Goal: Task Accomplishment & Management: Complete application form

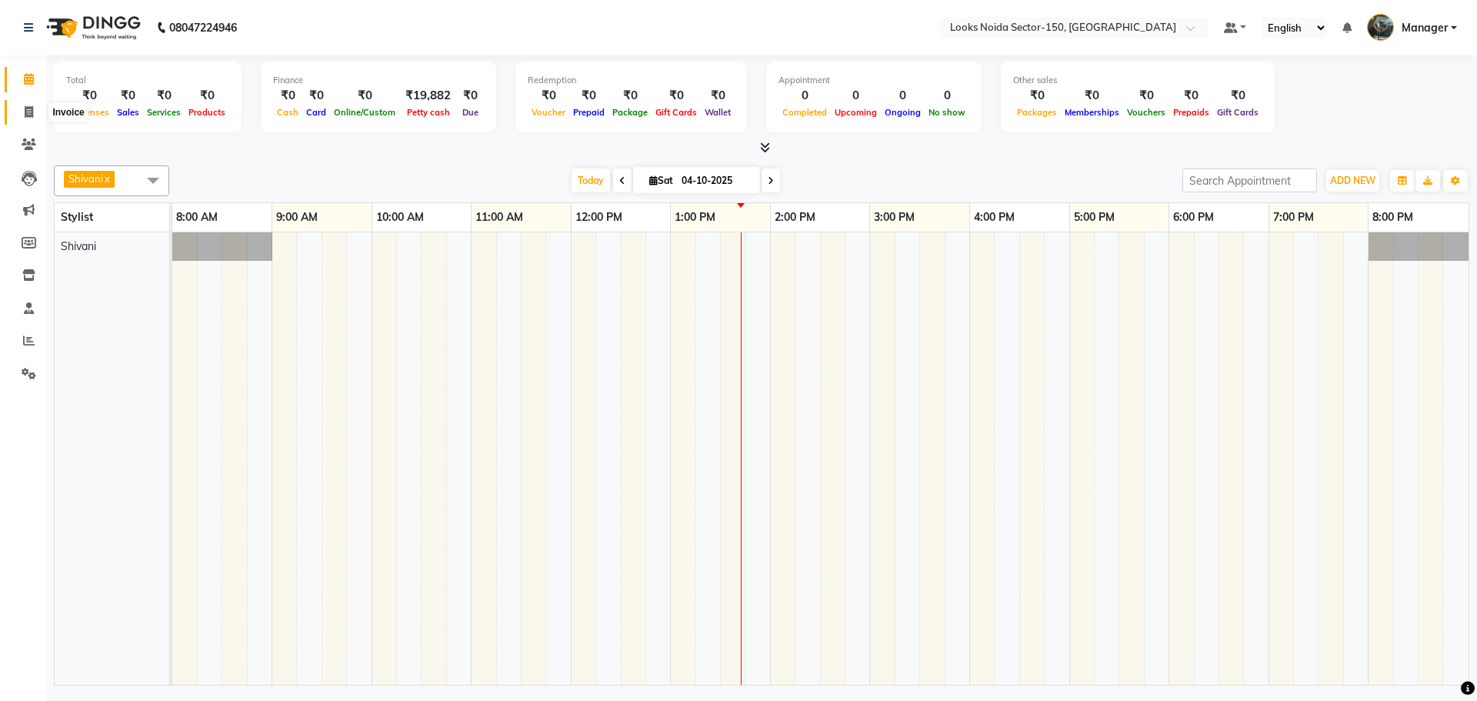
click at [30, 114] on icon at bounding box center [29, 112] width 8 height 12
select select "8587"
select select "service"
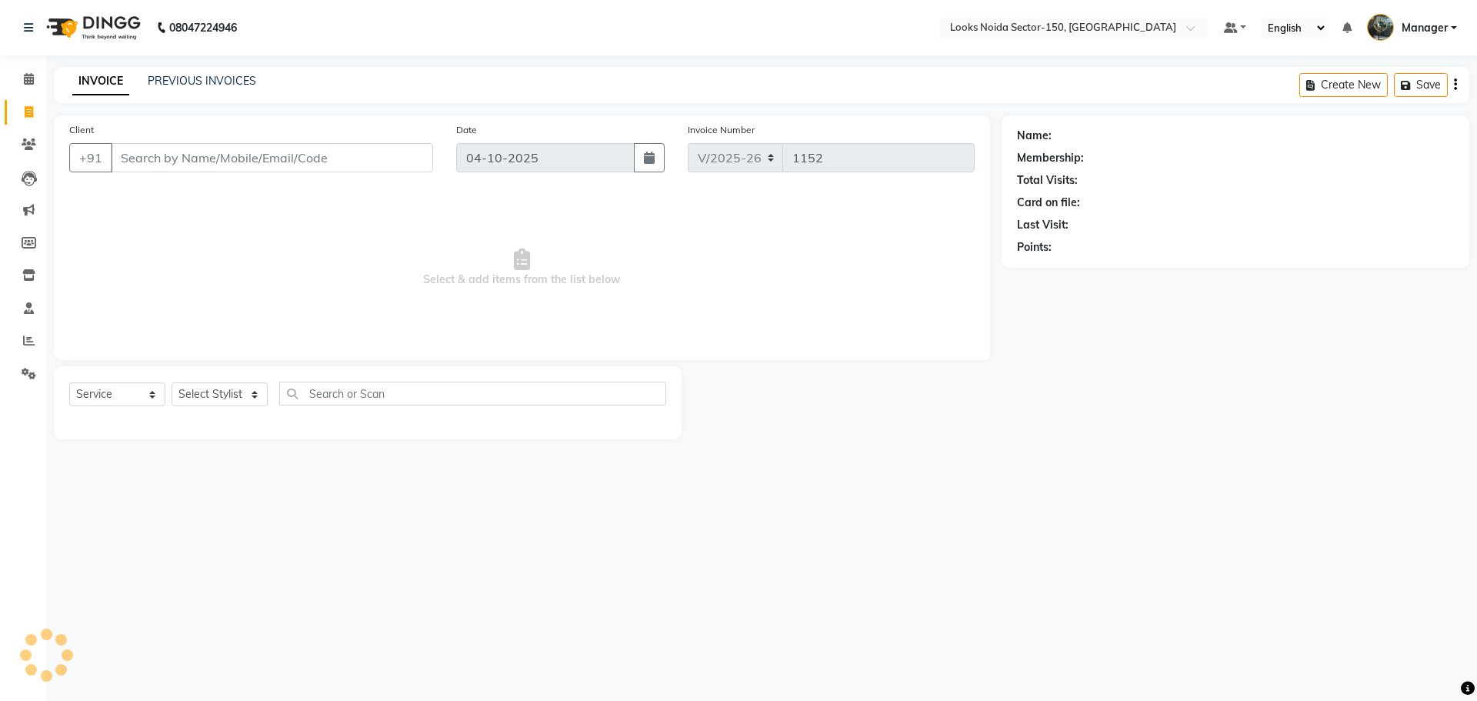
click at [224, 158] on input "Client" at bounding box center [272, 157] width 322 height 29
click at [152, 158] on input "981009100" at bounding box center [233, 157] width 244 height 29
click at [256, 148] on input "9810009100" at bounding box center [233, 157] width 244 height 29
type input "9810009110"
select select "1: Object"
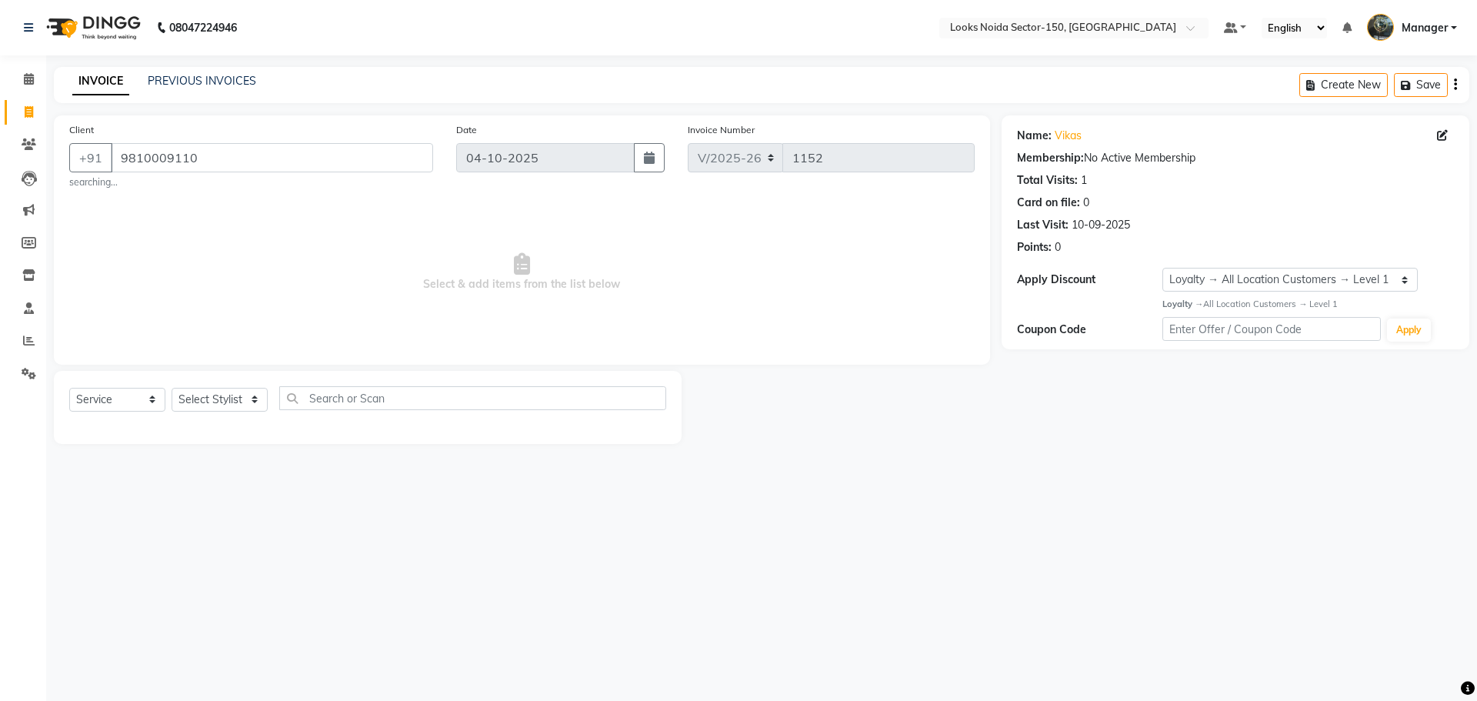
click at [427, 644] on div "08047224946 Select Location × Looks Noida Sector-150, [GEOGRAPHIC_DATA] Default…" at bounding box center [738, 350] width 1477 height 701
click at [228, 402] on select "Select Stylist [PERSON_NAME] Ankita_Pdct Arshad Counter_Sales [PERSON_NAME] Far…" at bounding box center [220, 400] width 96 height 24
select select "85537"
click at [172, 388] on select "Select Stylist [PERSON_NAME] Ankita_Pdct Arshad Counter_Sales [PERSON_NAME] Far…" at bounding box center [220, 400] width 96 height 24
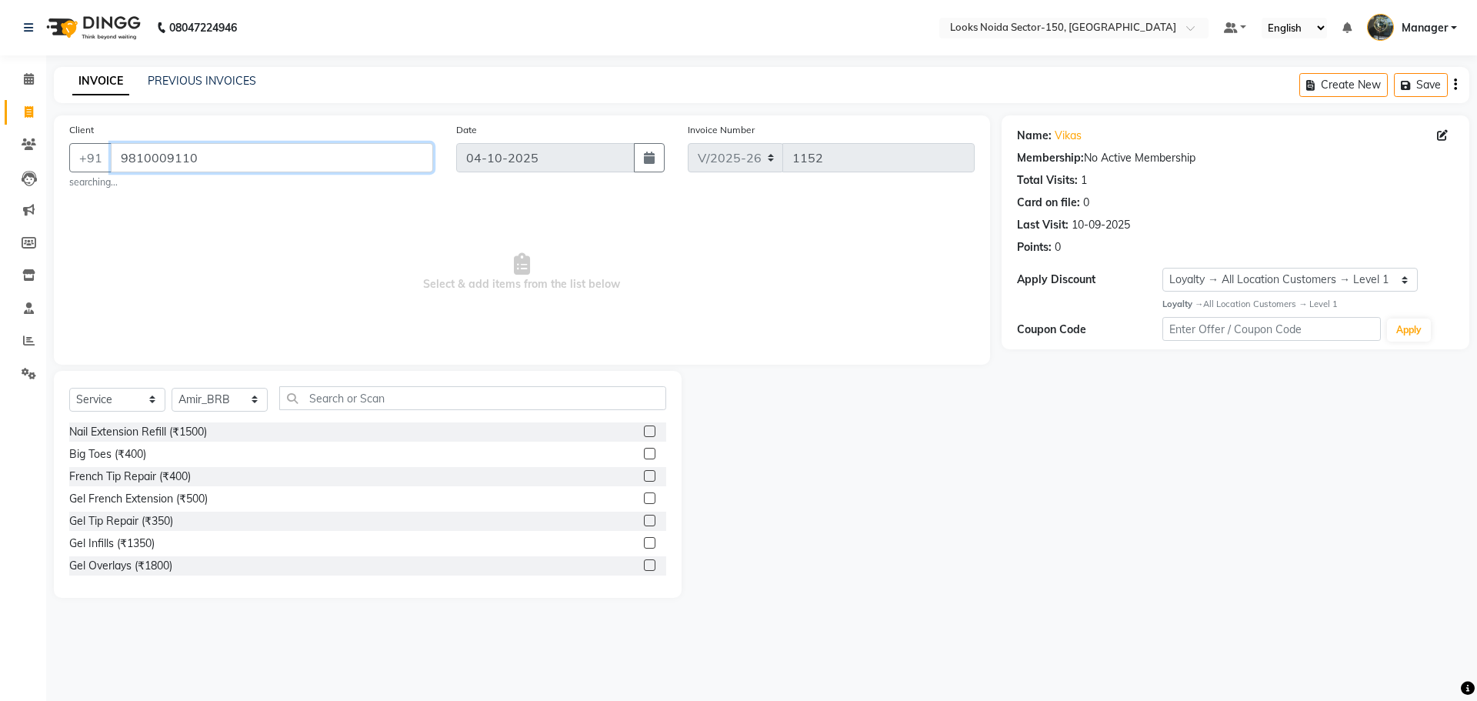
drag, startPoint x: 117, startPoint y: 158, endPoint x: 263, endPoint y: 175, distance: 147.2
click at [262, 175] on div "Client [PHONE_NUMBER] searching..." at bounding box center [251, 156] width 387 height 68
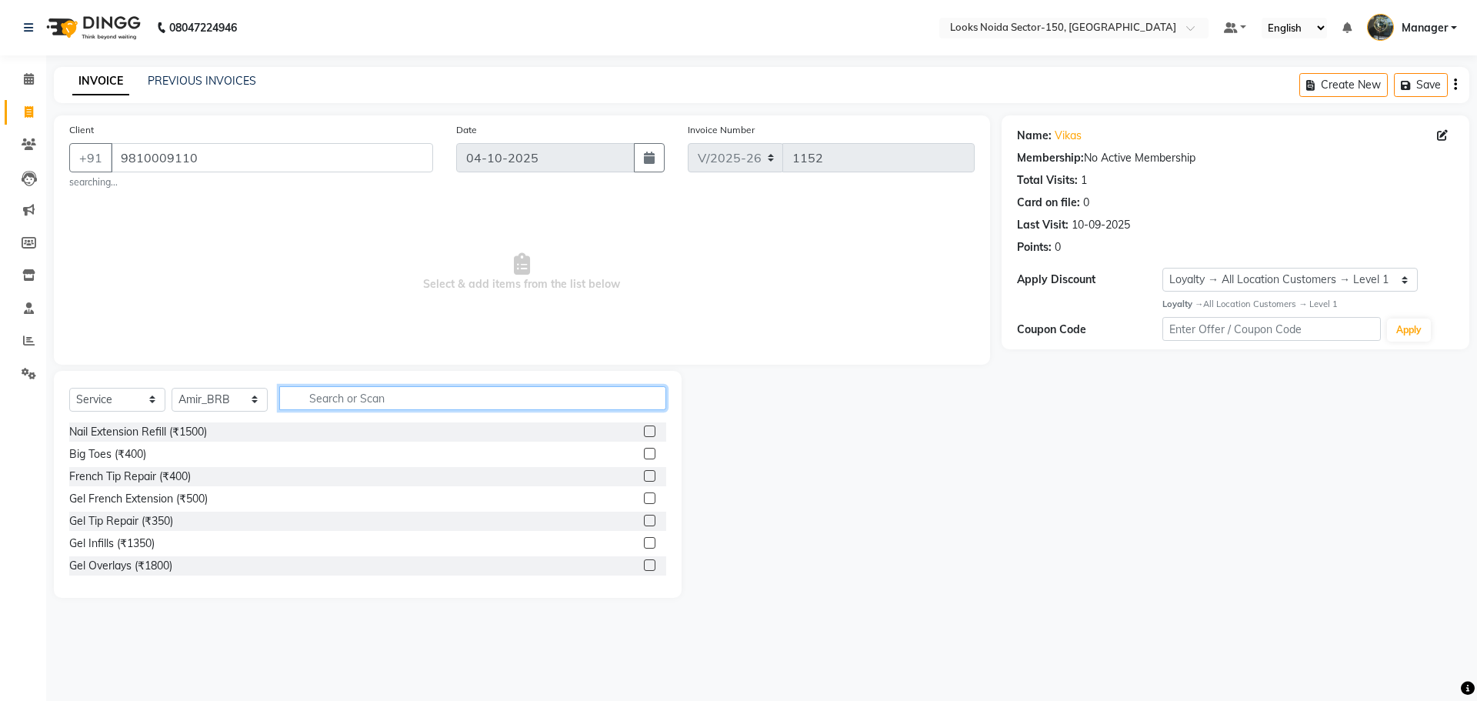
click at [374, 396] on input "text" at bounding box center [472, 398] width 387 height 24
type input "cut"
click at [644, 449] on label at bounding box center [650, 454] width 12 height 12
click at [644, 449] on input "checkbox" at bounding box center [649, 454] width 10 height 10
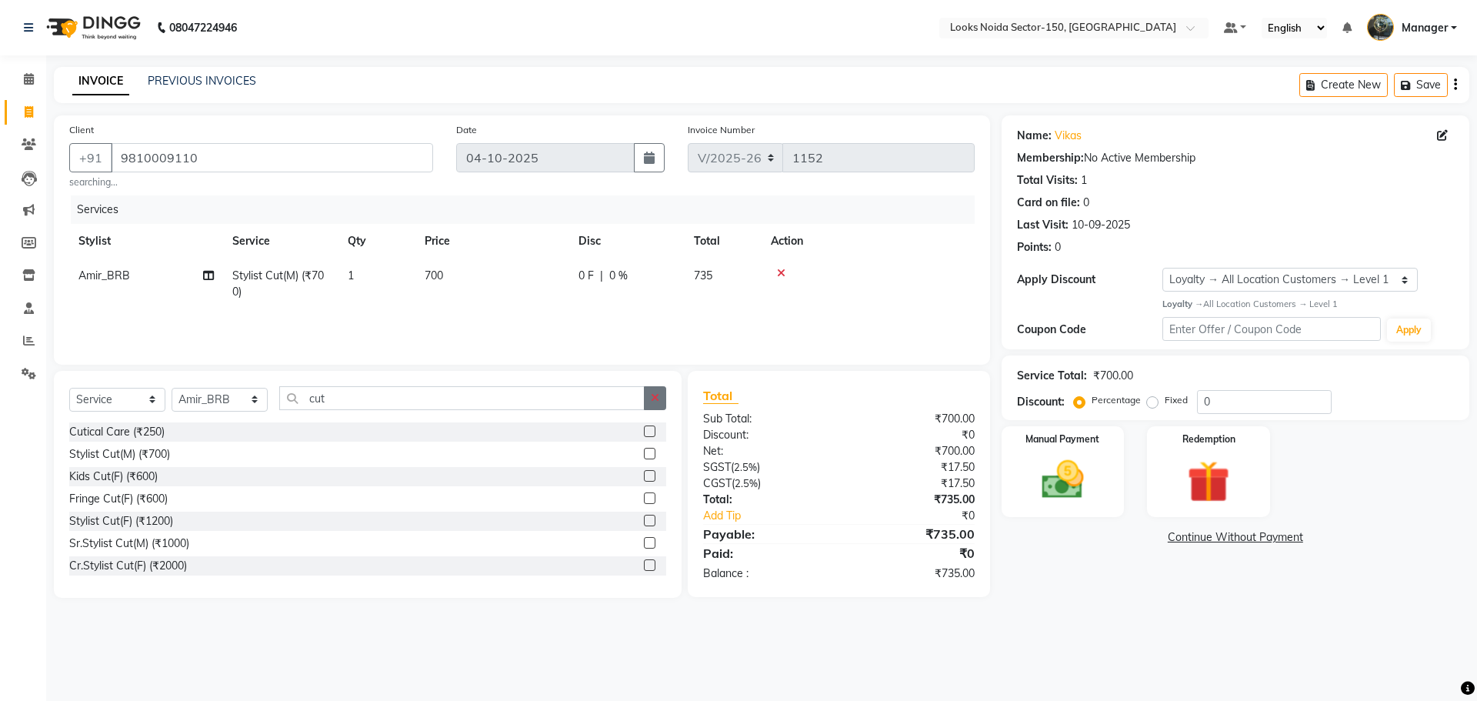
checkbox input "false"
click at [658, 391] on button "button" at bounding box center [655, 398] width 22 height 24
click at [621, 395] on input "text" at bounding box center [472, 398] width 387 height 24
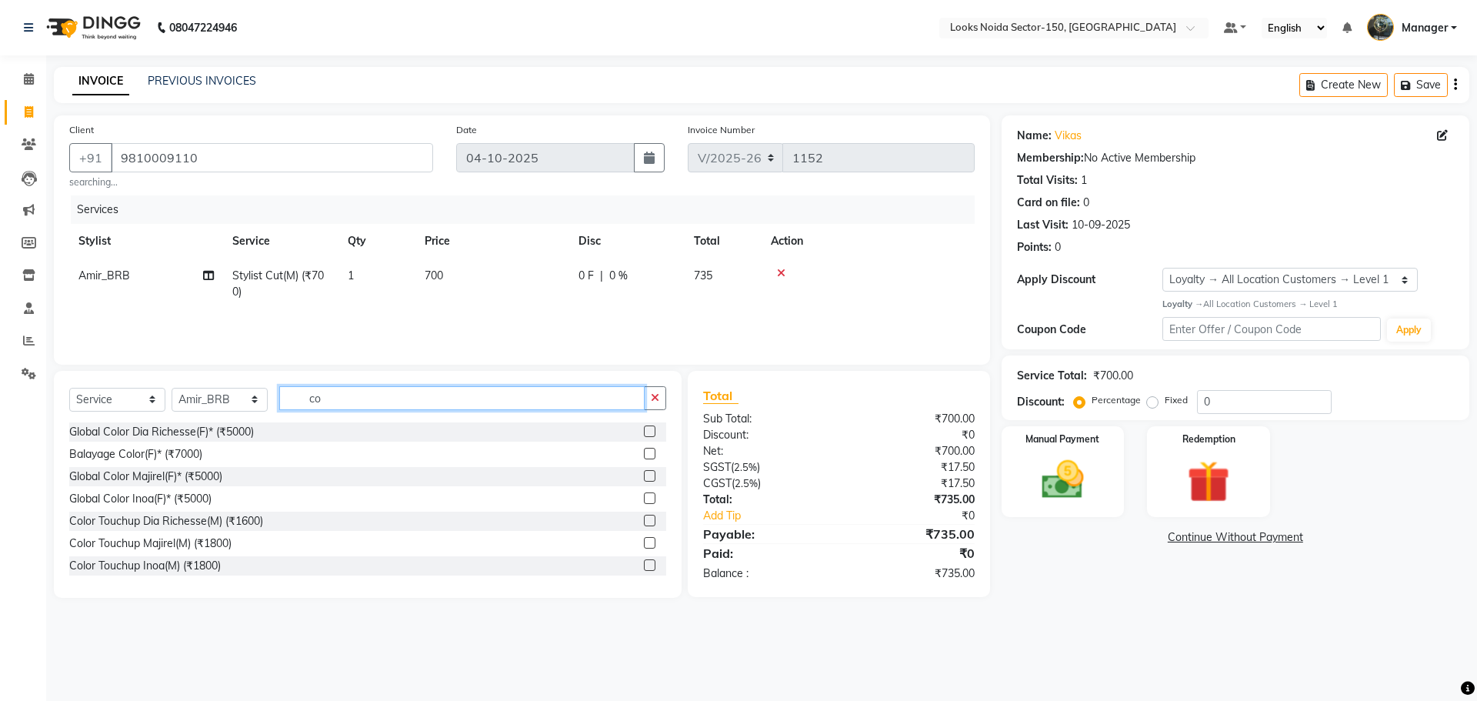
type input "c"
type input "touch"
click at [644, 566] on label at bounding box center [650, 565] width 12 height 12
click at [644, 566] on input "checkbox" at bounding box center [649, 566] width 10 height 10
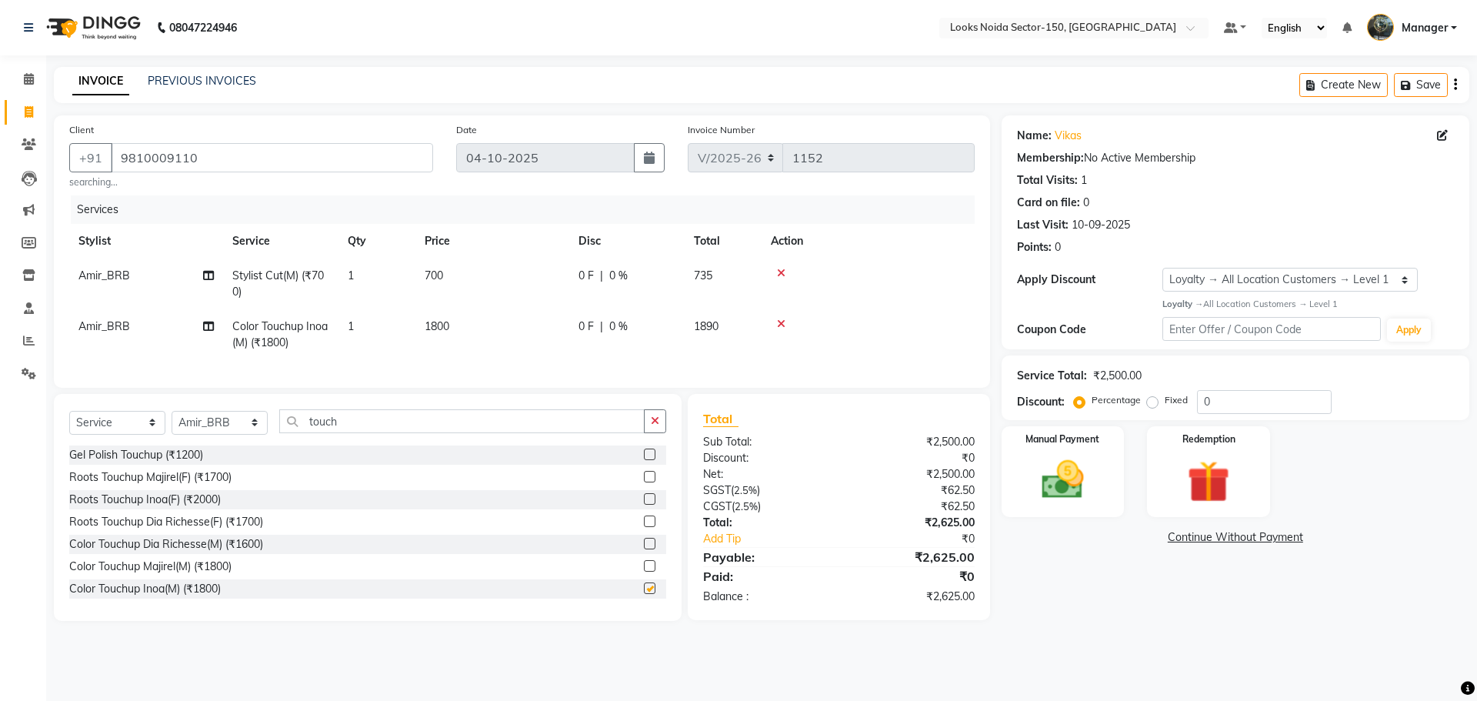
checkbox input "false"
click at [644, 433] on input "touch" at bounding box center [461, 421] width 365 height 24
click at [648, 433] on div "touch" at bounding box center [473, 421] width 386 height 24
click at [648, 433] on button "button" at bounding box center [655, 421] width 22 height 24
click at [261, 432] on select "Select Stylist [PERSON_NAME] Ankita_Pdct Arshad Counter_Sales [PERSON_NAME] Far…" at bounding box center [220, 423] width 96 height 24
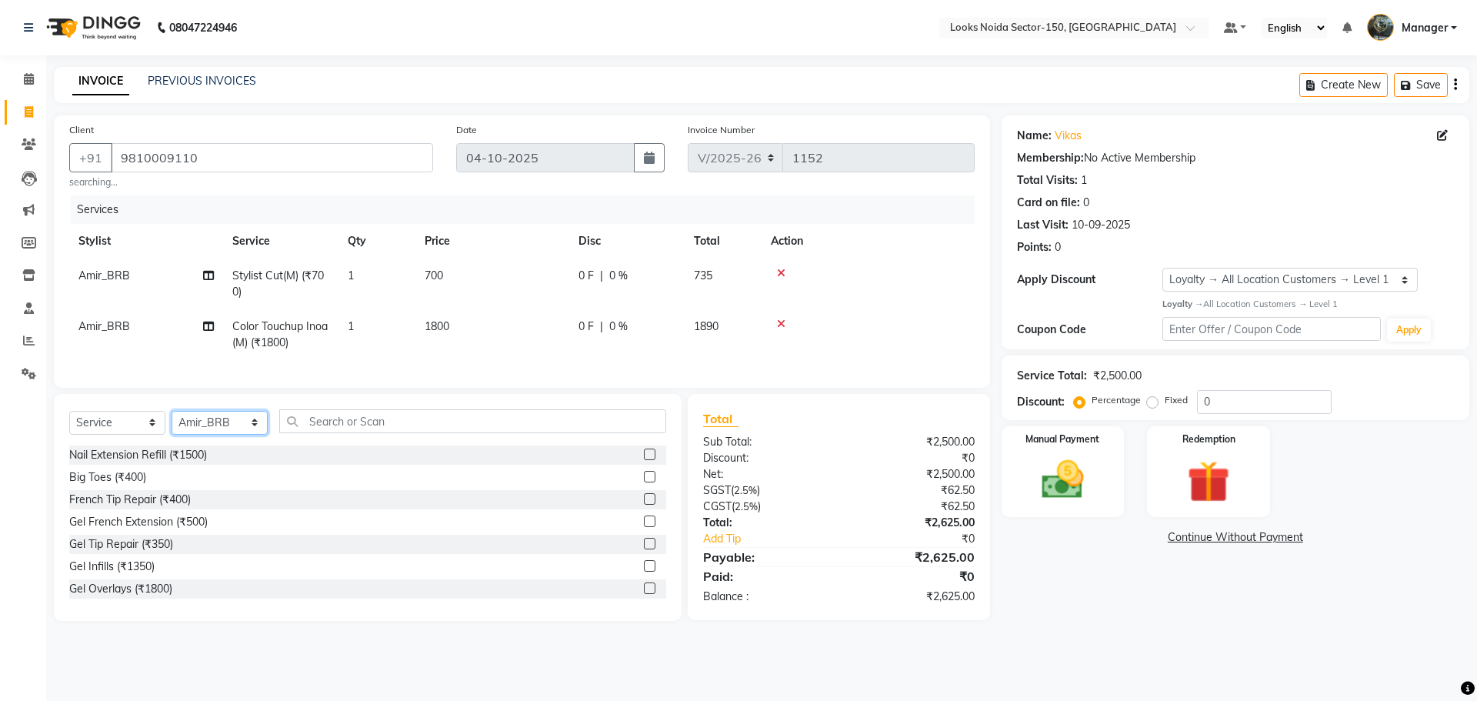
select select "88093"
click at [172, 422] on select "Select Stylist [PERSON_NAME] Ankita_Pdct Arshad Counter_Sales [PERSON_NAME] Far…" at bounding box center [220, 423] width 96 height 24
click at [355, 432] on input "text" at bounding box center [472, 421] width 387 height 24
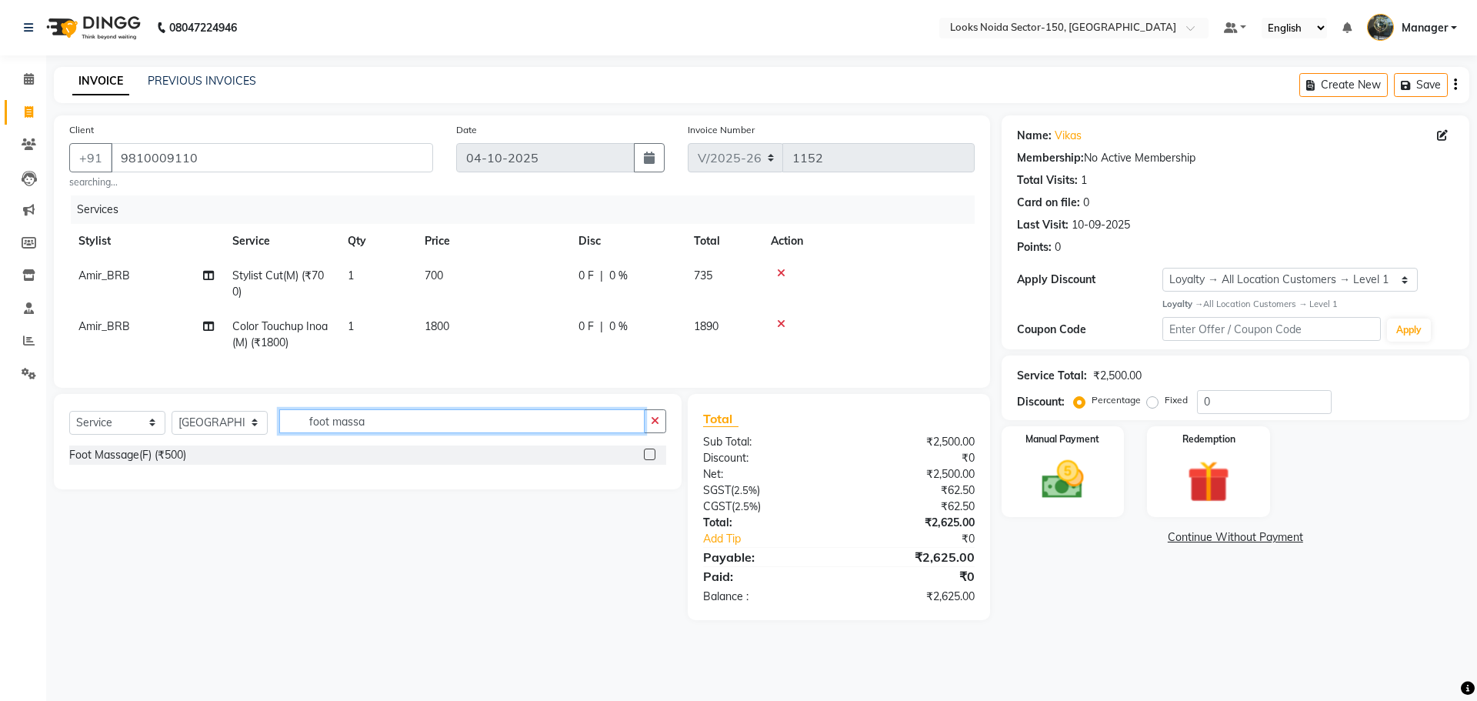
type input "foot massa"
click at [651, 460] on label at bounding box center [650, 455] width 12 height 12
click at [651, 460] on input "checkbox" at bounding box center [649, 455] width 10 height 10
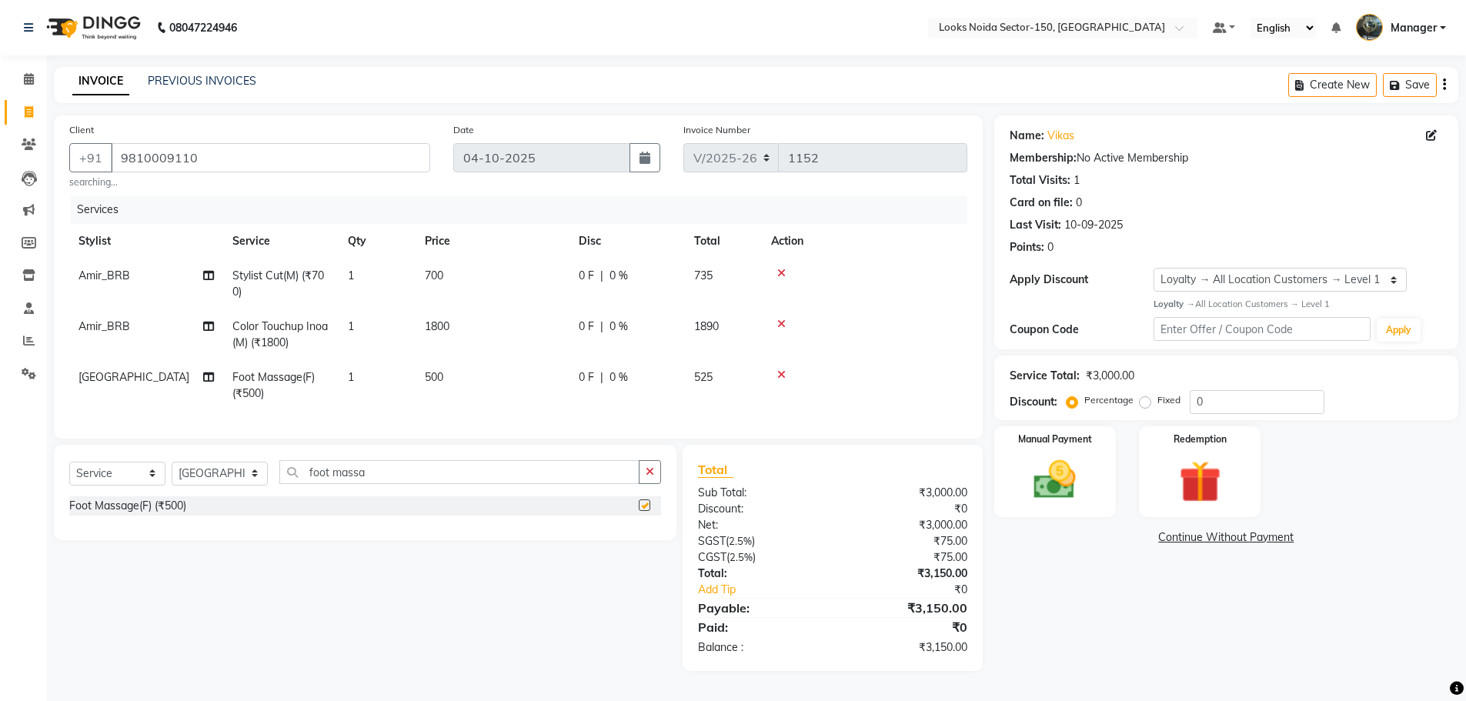
checkbox input "false"
click at [461, 374] on td "500" at bounding box center [492, 385] width 154 height 51
select select "88093"
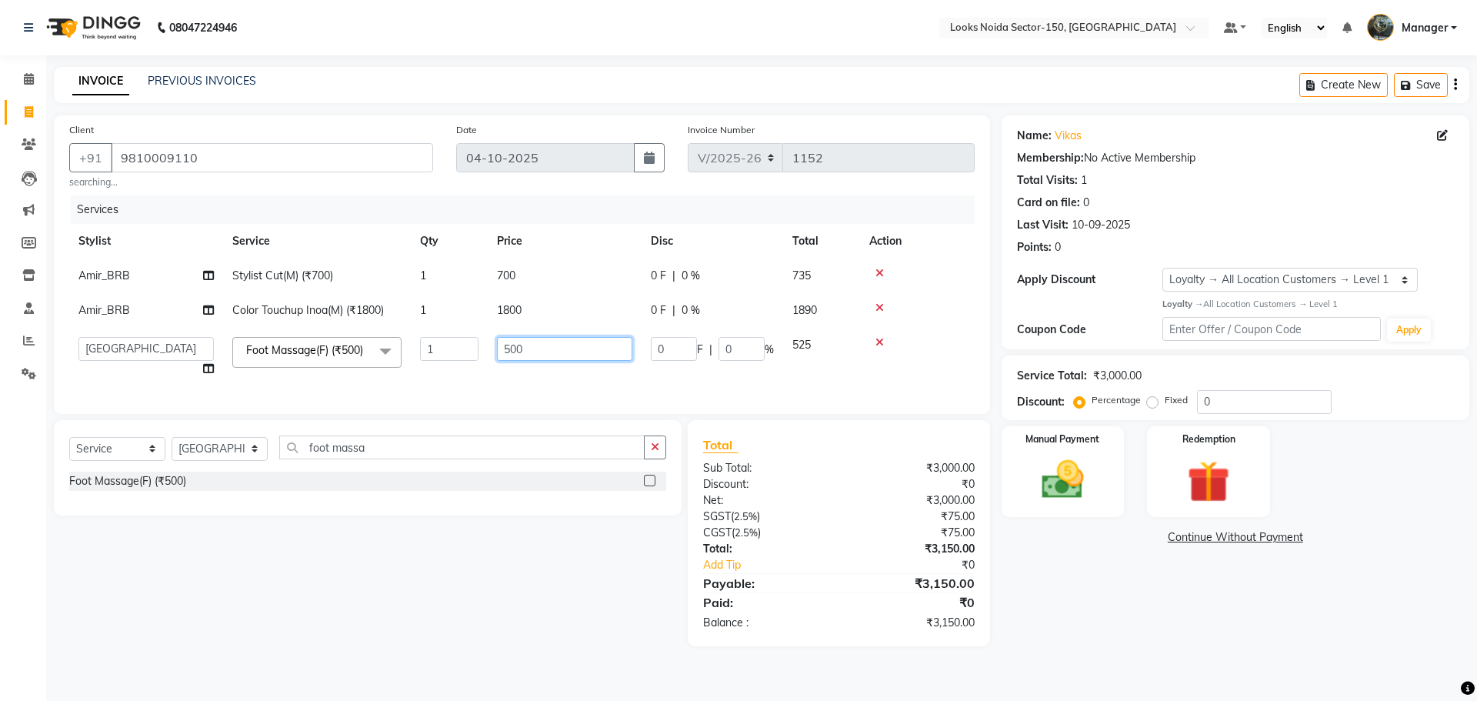
click at [514, 349] on input "500" at bounding box center [564, 349] width 135 height 24
type input "800"
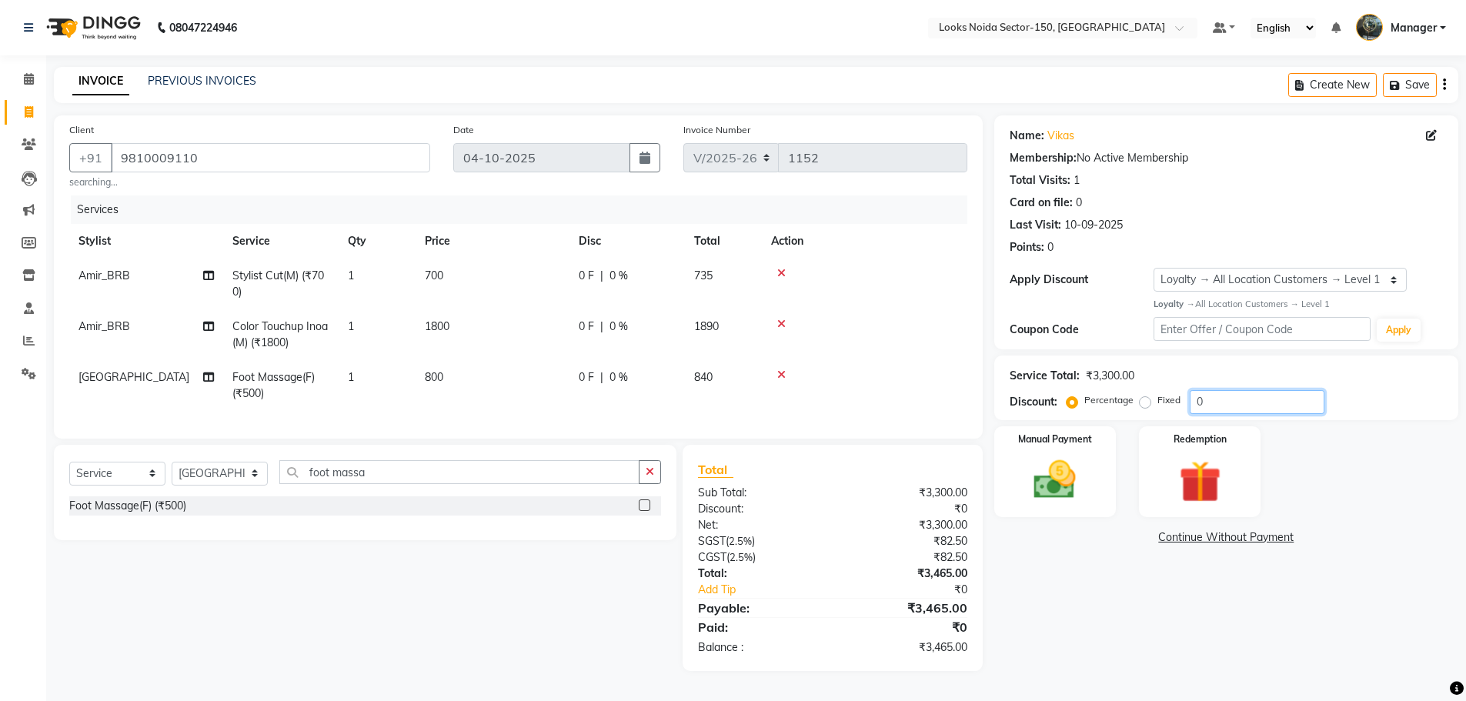
click at [1221, 399] on input "0" at bounding box center [1256, 402] width 135 height 24
type input "10"
click at [445, 322] on span "1800" at bounding box center [437, 326] width 25 height 14
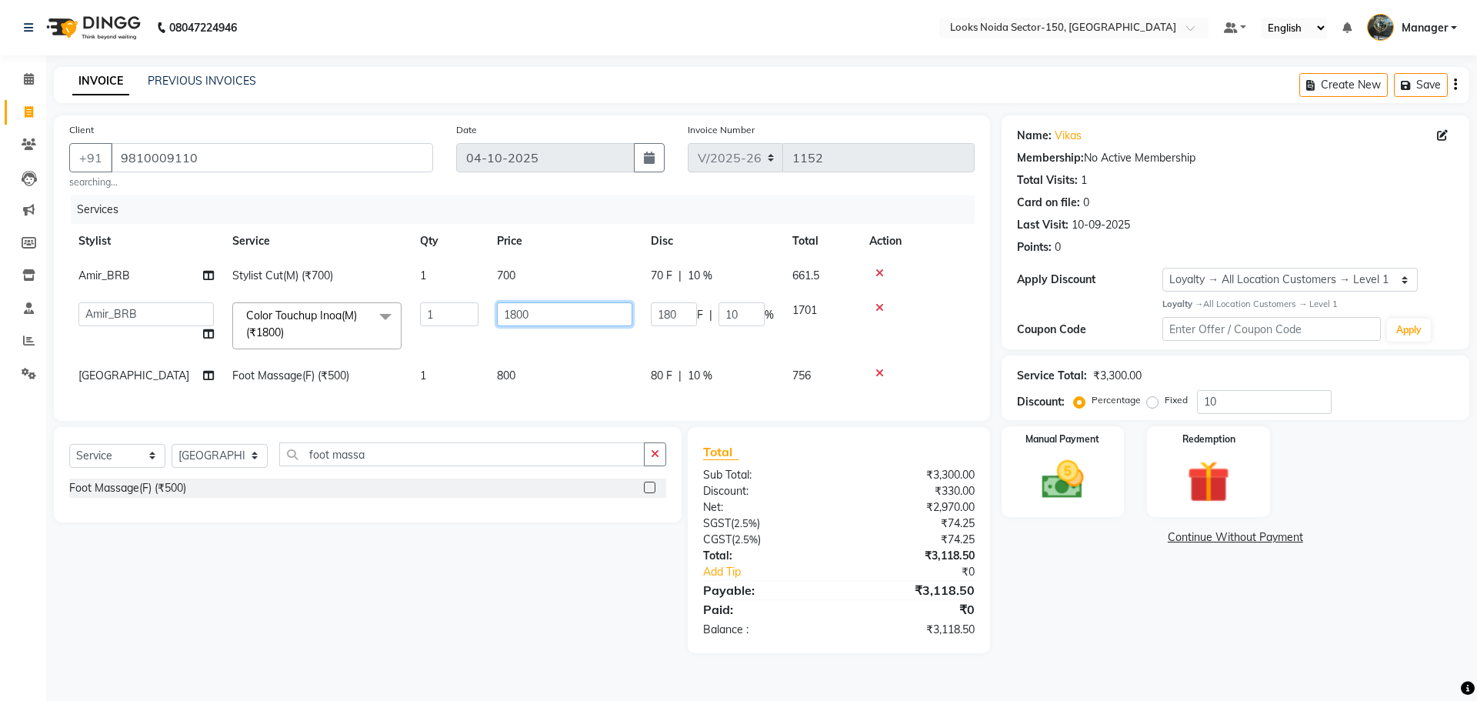
click at [517, 314] on input "1800" at bounding box center [564, 314] width 135 height 24
type input "1400"
click at [1128, 574] on div "Name: Vikas Membership: No Active Membership Total Visits: 1 Card on file: 0 La…" at bounding box center [1231, 384] width 475 height 538
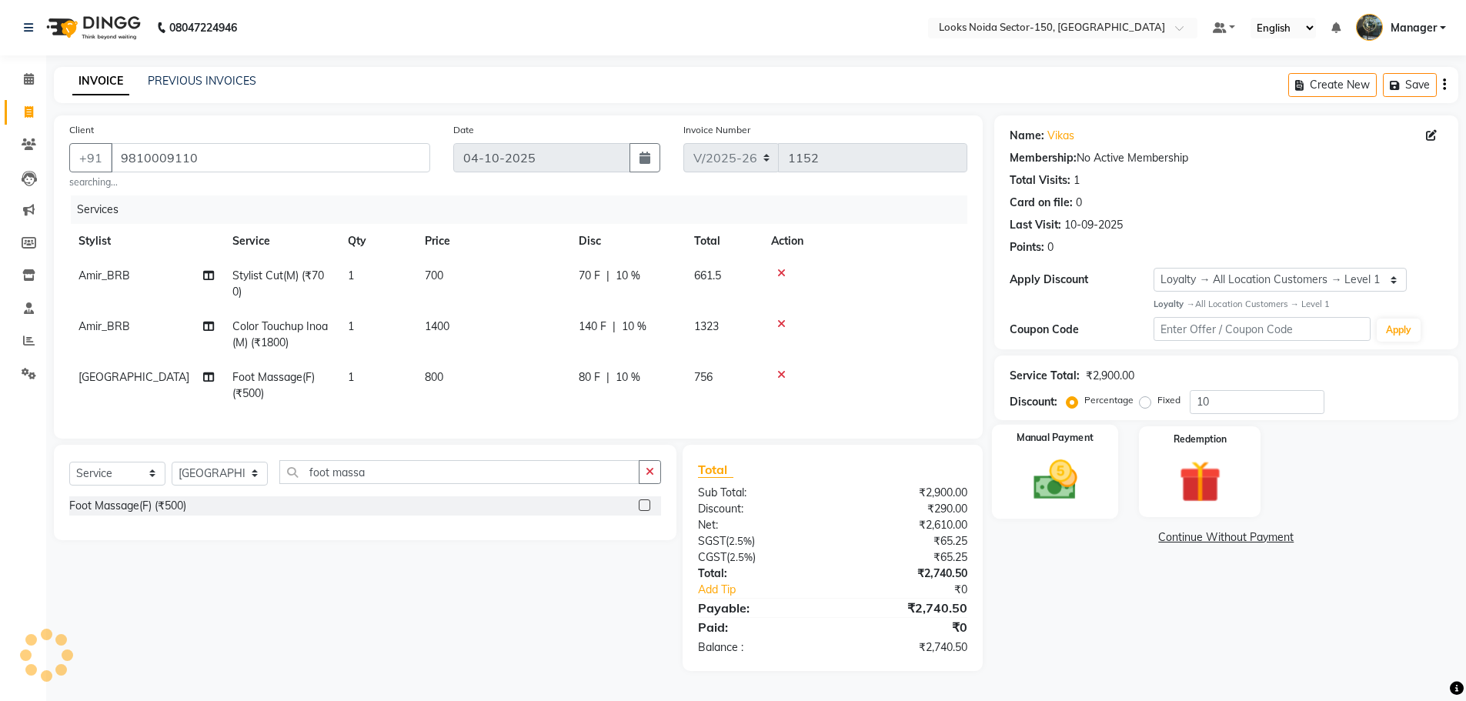
click at [1066, 465] on img at bounding box center [1054, 480] width 71 height 50
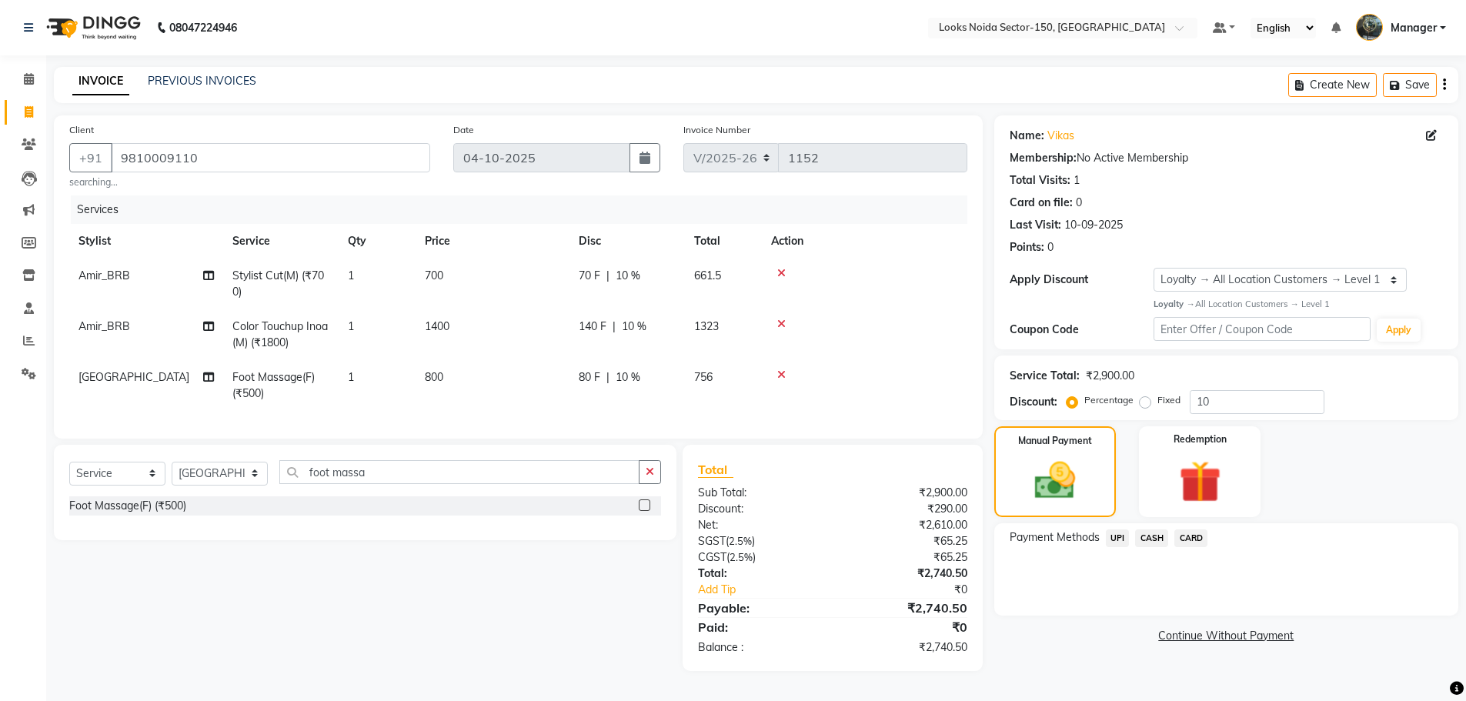
click at [1119, 538] on span "UPI" at bounding box center [1118, 538] width 24 height 18
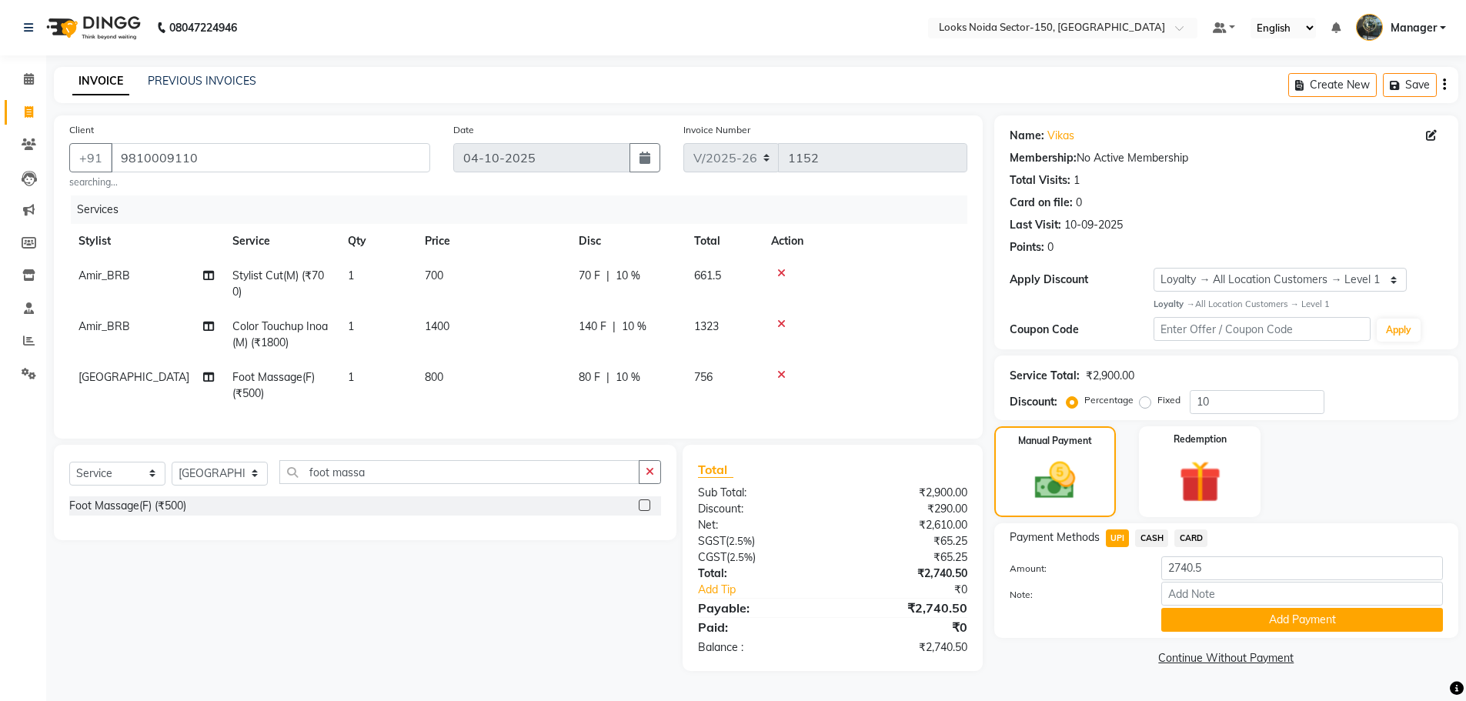
click at [1154, 541] on span "CASH" at bounding box center [1151, 538] width 33 height 18
click at [1192, 621] on button "Add Payment" at bounding box center [1302, 620] width 282 height 24
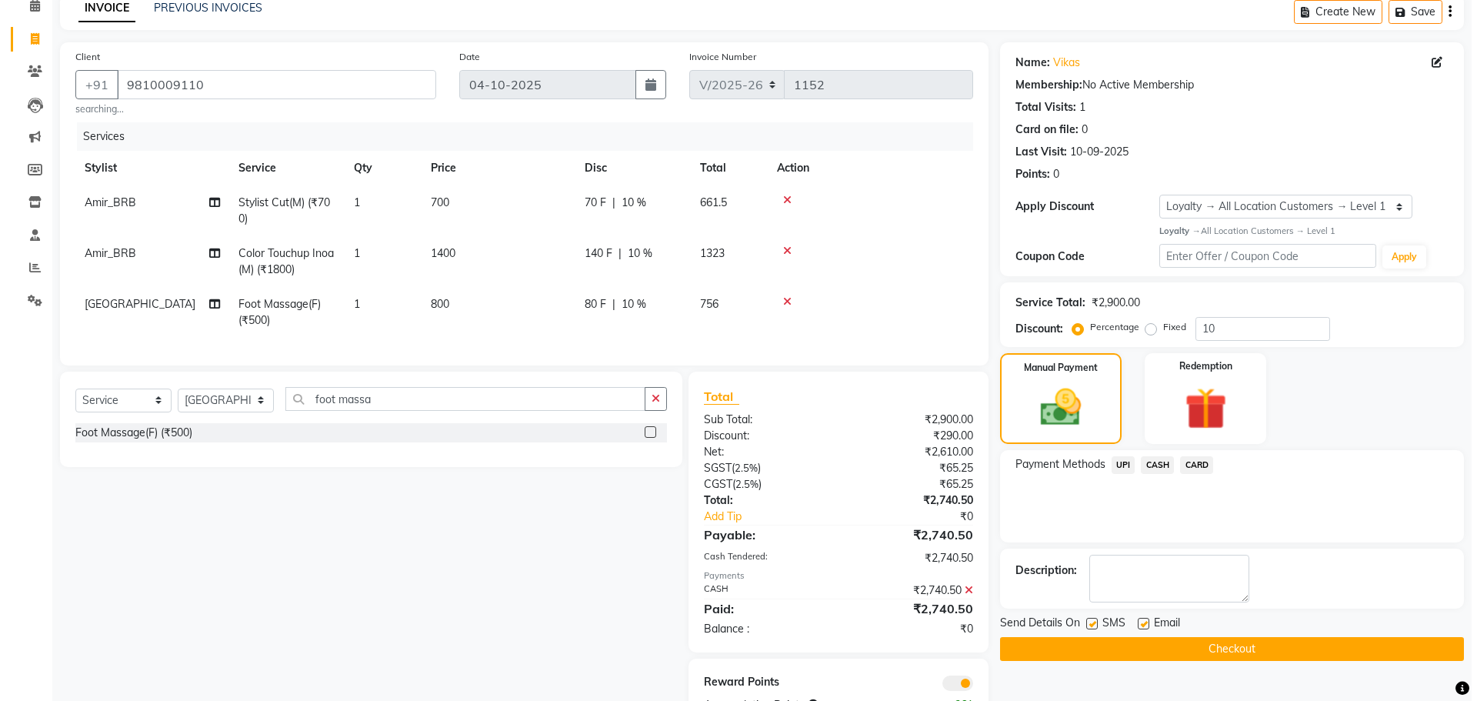
scroll to position [135, 0]
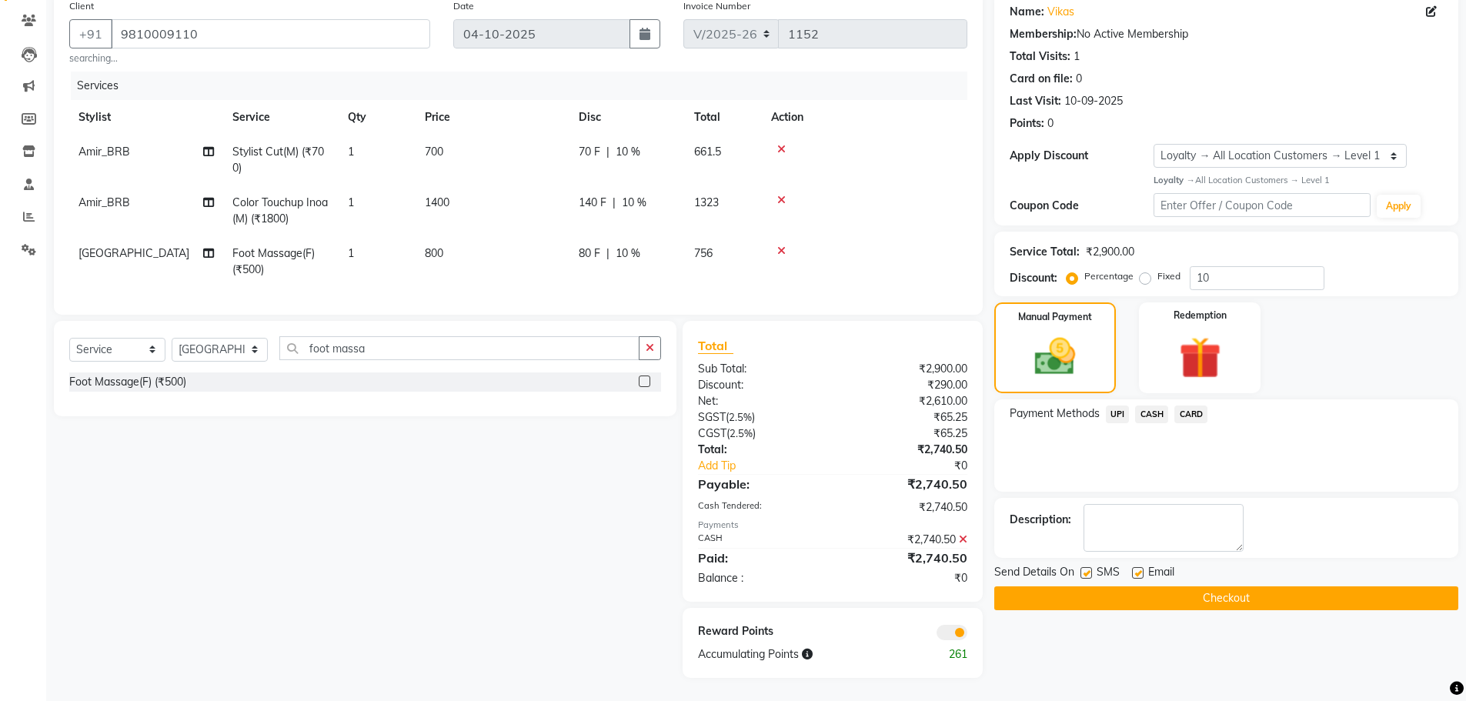
click at [962, 632] on span at bounding box center [951, 632] width 31 height 15
click at [967, 635] on input "checkbox" at bounding box center [967, 635] width 0 height 0
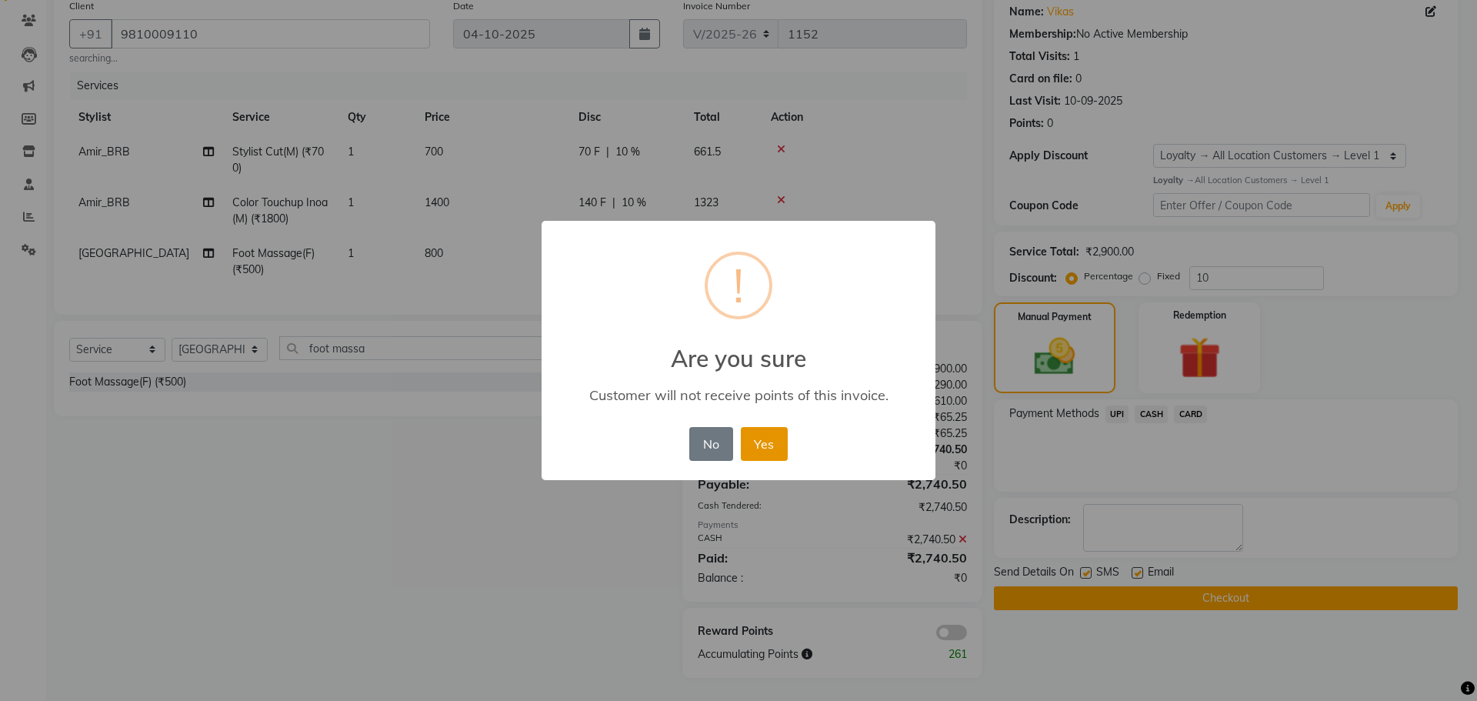
click at [773, 447] on button "Yes" at bounding box center [764, 444] width 47 height 34
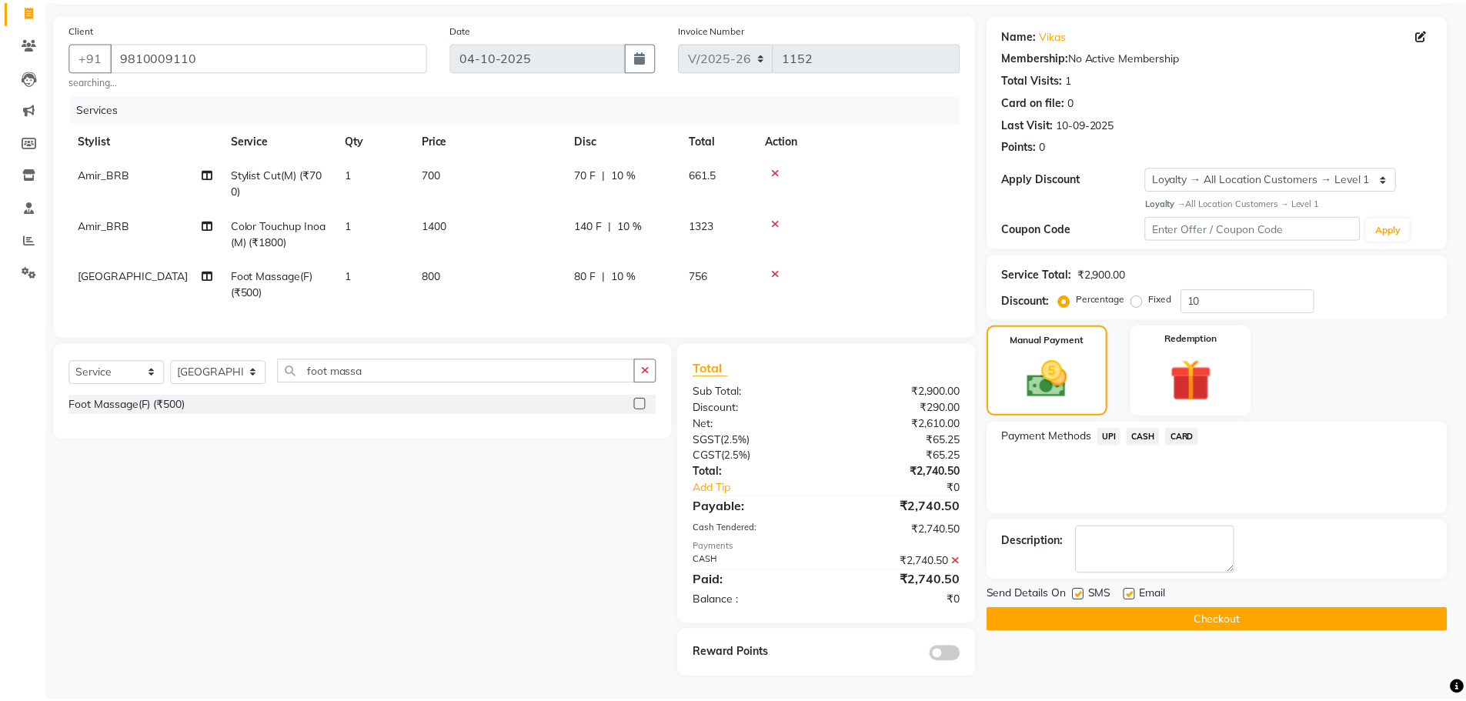
scroll to position [113, 0]
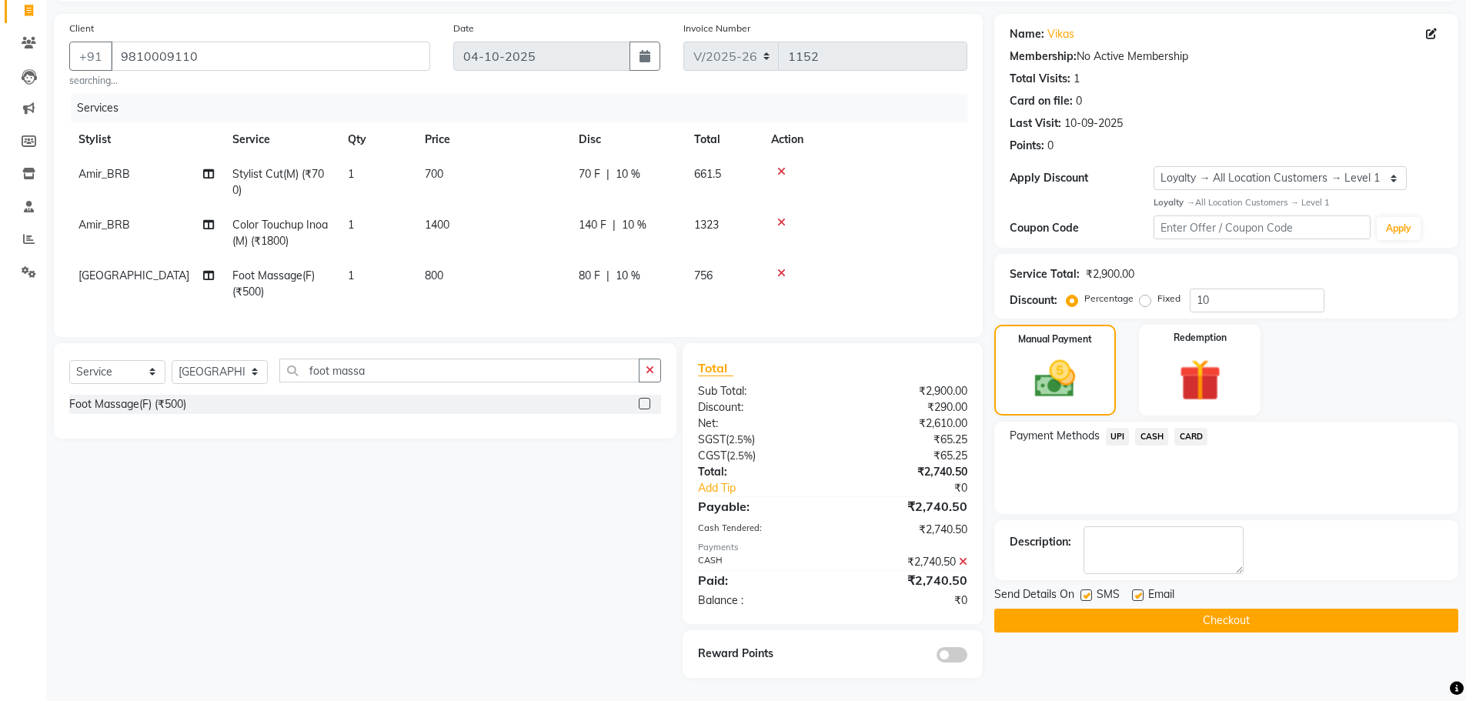
click at [1037, 609] on button "Checkout" at bounding box center [1226, 621] width 464 height 24
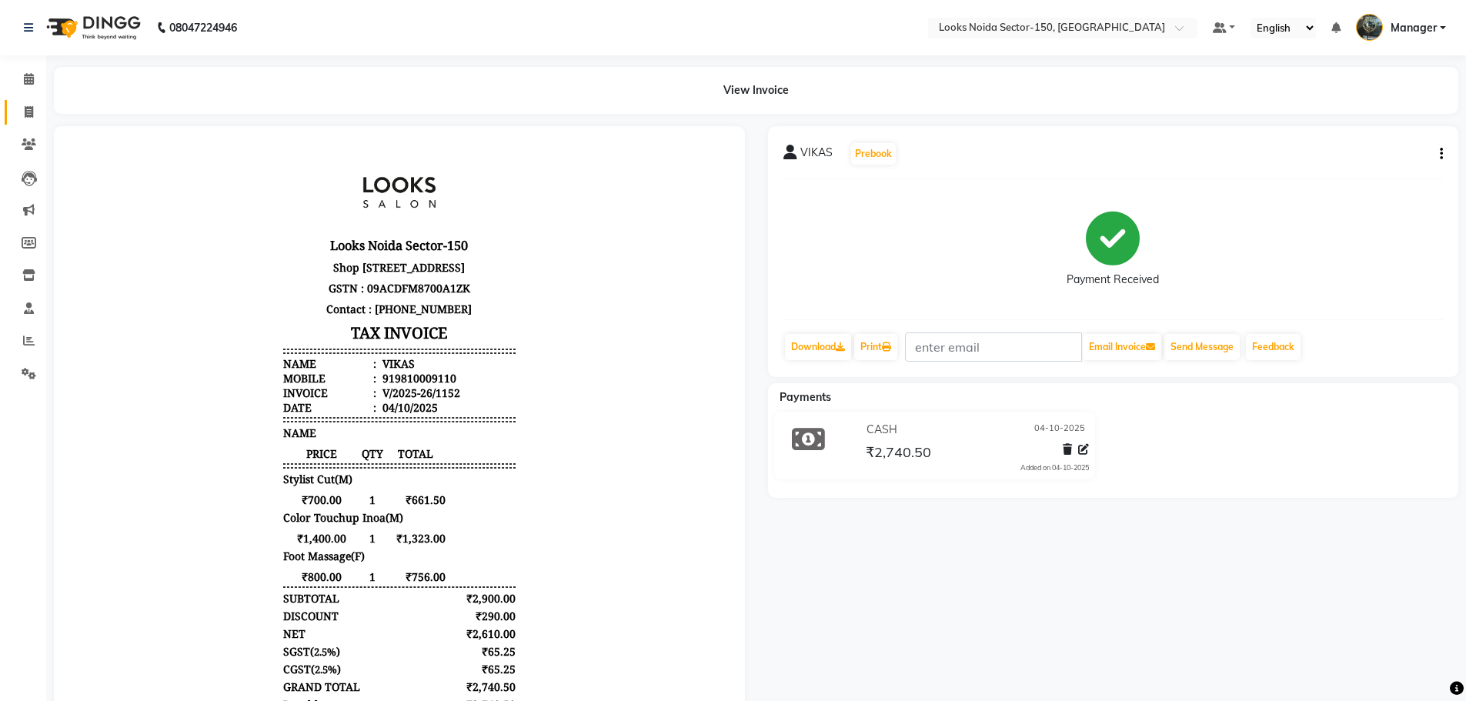
click at [25, 121] on link "Invoice" at bounding box center [23, 112] width 37 height 25
select select "service"
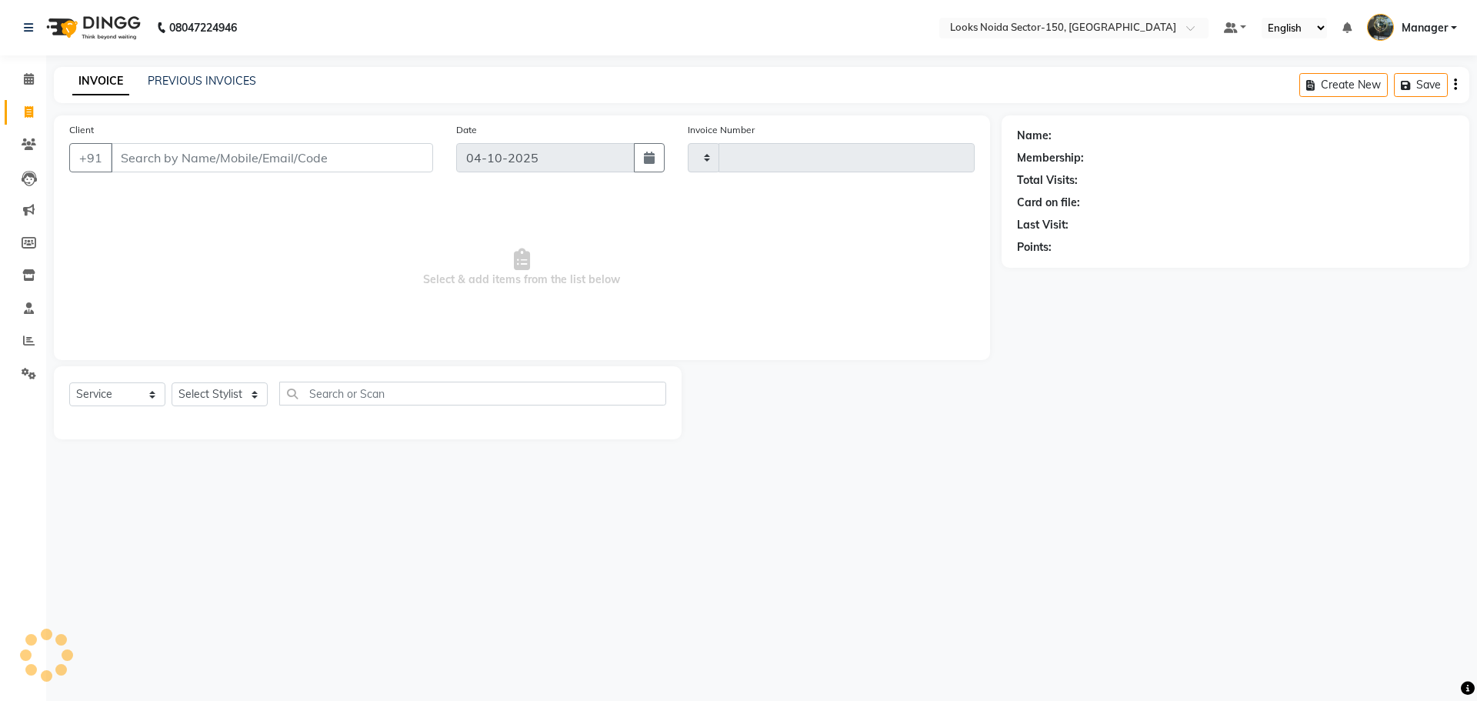
type input "1153"
select select "8587"
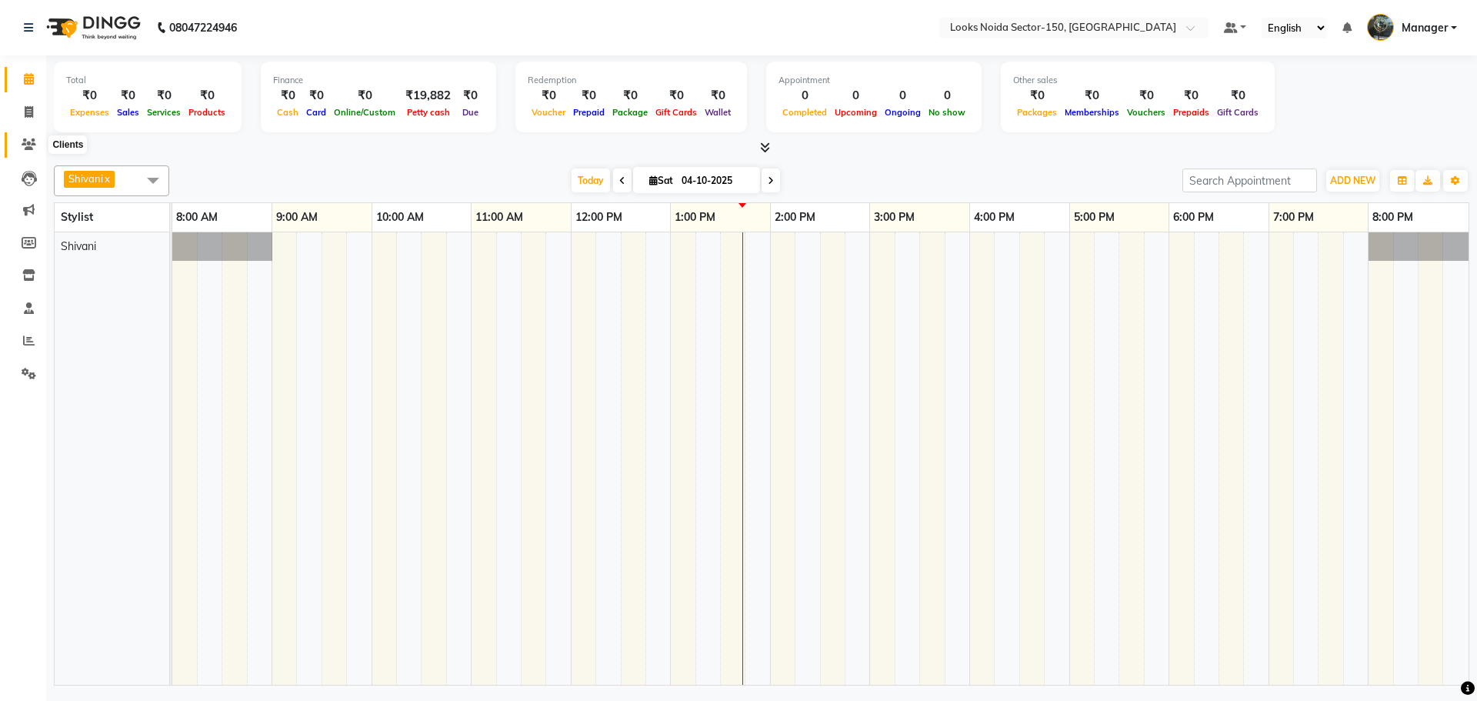
click at [28, 142] on icon at bounding box center [29, 144] width 15 height 12
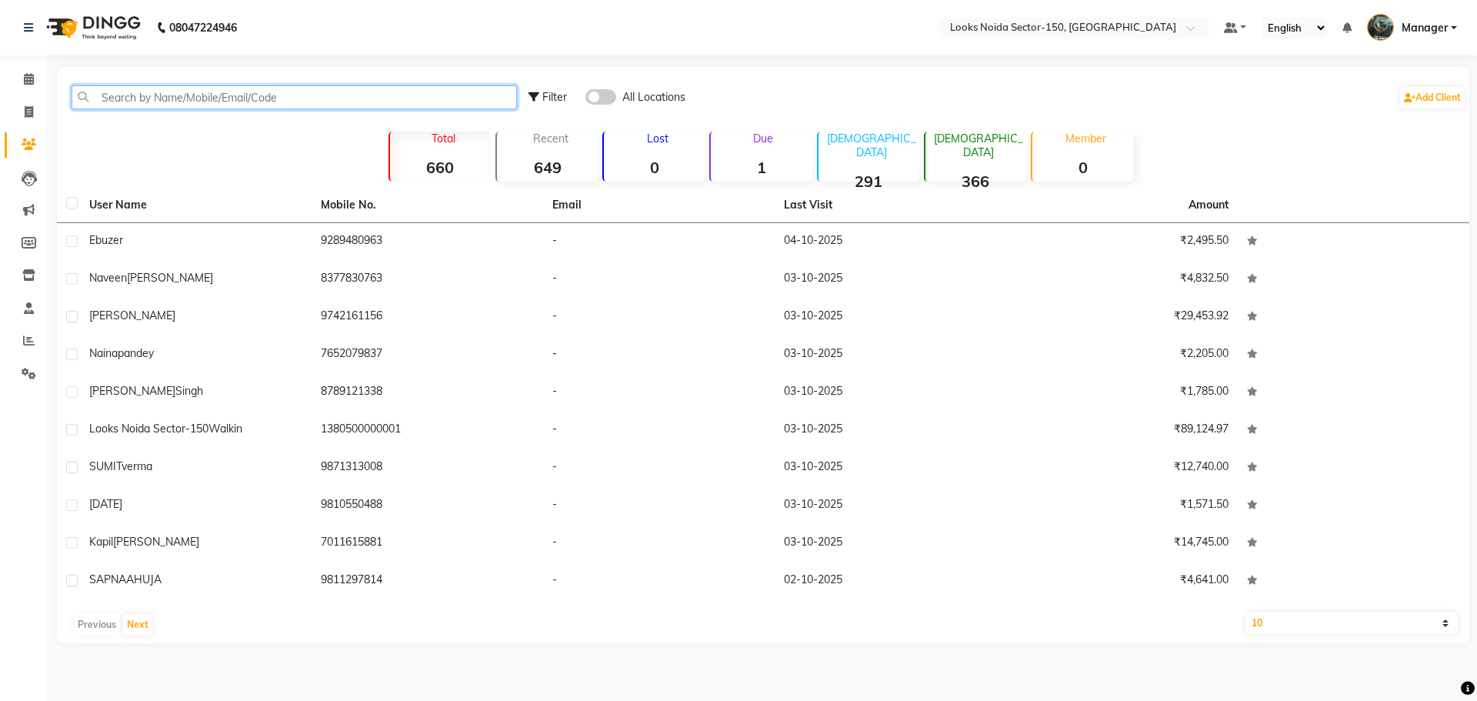
click at [226, 94] on input "text" at bounding box center [294, 97] width 445 height 24
paste input "9810009110"
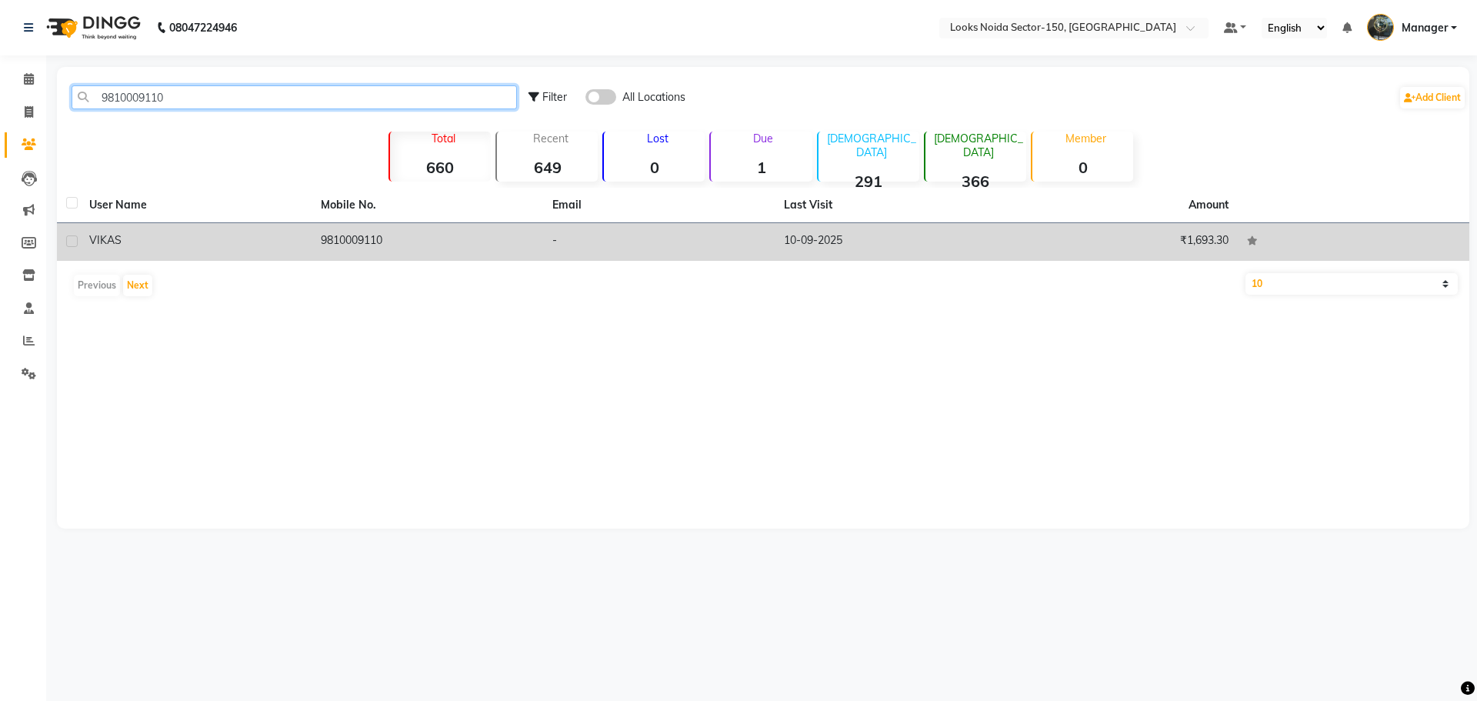
type input "9810009110"
click at [320, 239] on td "9810009110" at bounding box center [428, 242] width 232 height 38
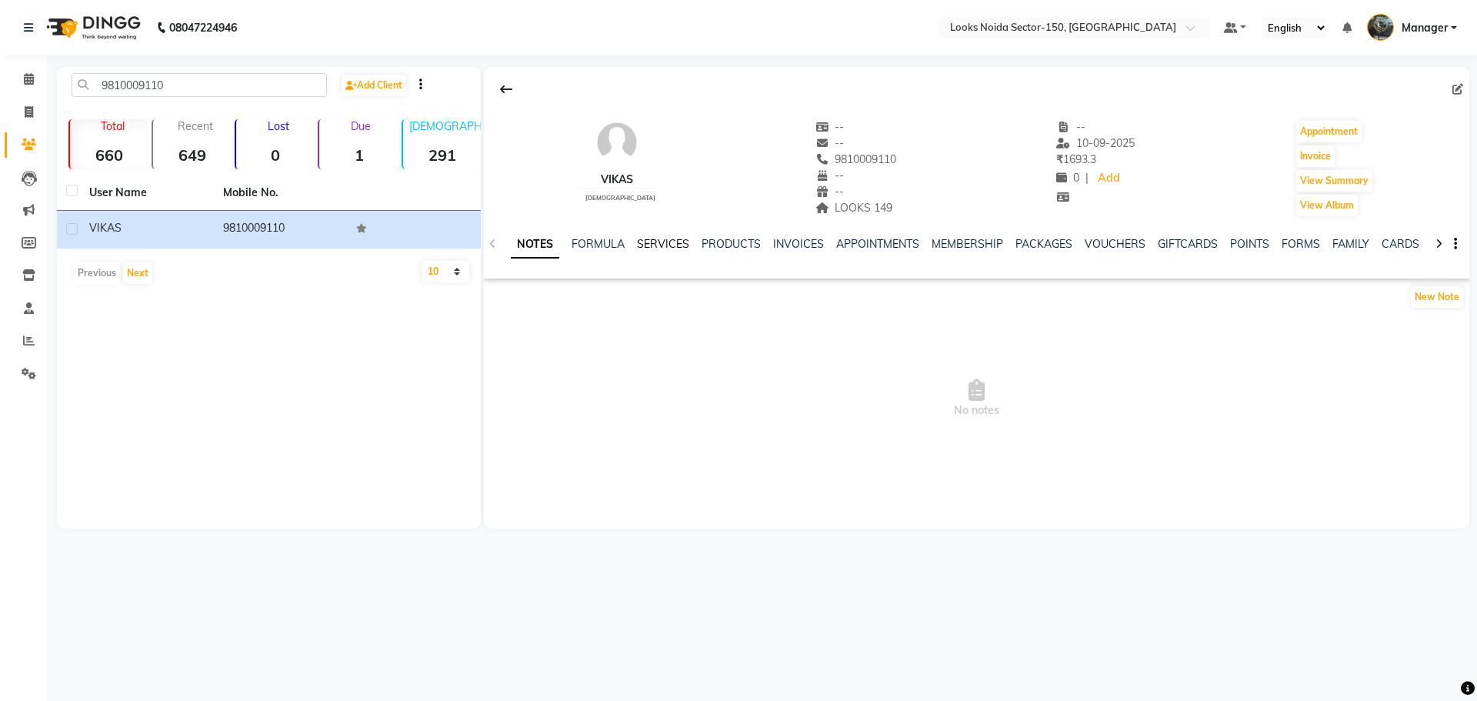
click at [666, 245] on link "SERVICES" at bounding box center [663, 244] width 52 height 14
